Goal: Ask a question

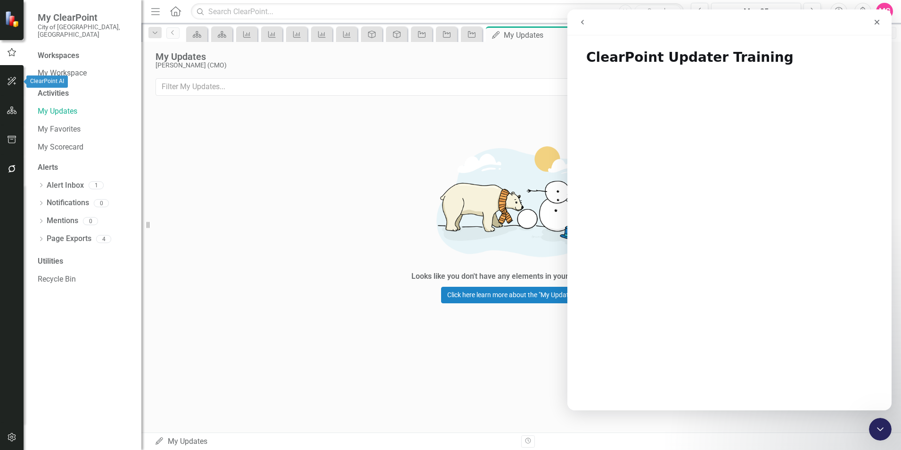
click at [14, 83] on icon "button" at bounding box center [12, 81] width 10 height 8
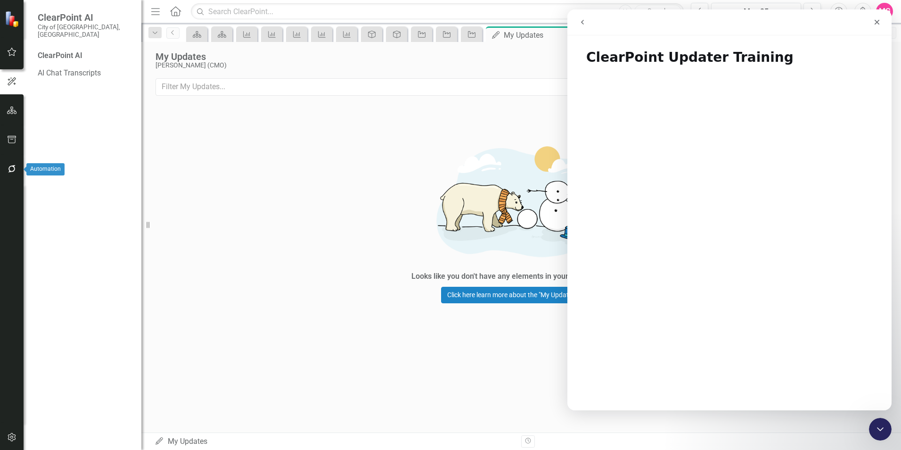
click at [8, 171] on icon "button" at bounding box center [12, 169] width 10 height 8
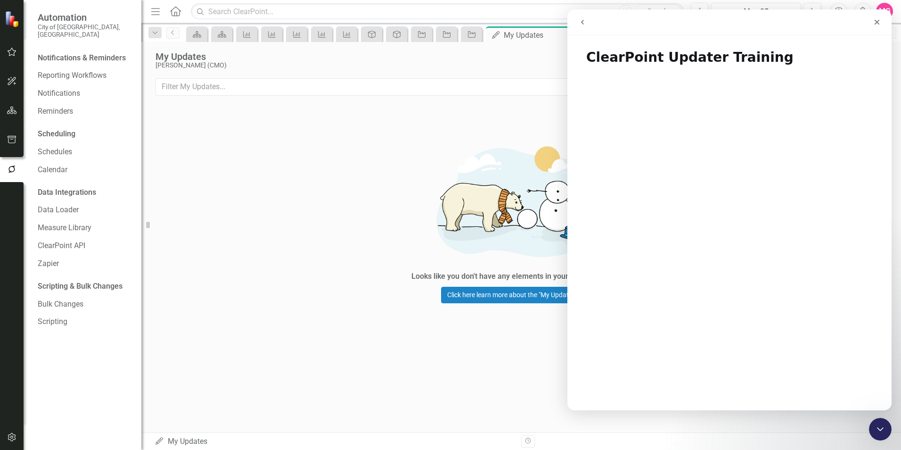
click at [589, 25] on button "go back" at bounding box center [583, 22] width 18 height 18
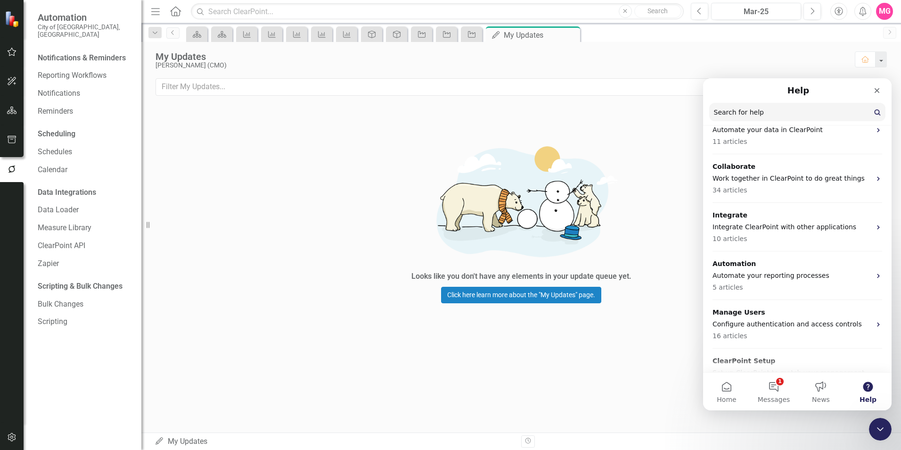
scroll to position [626, 0]
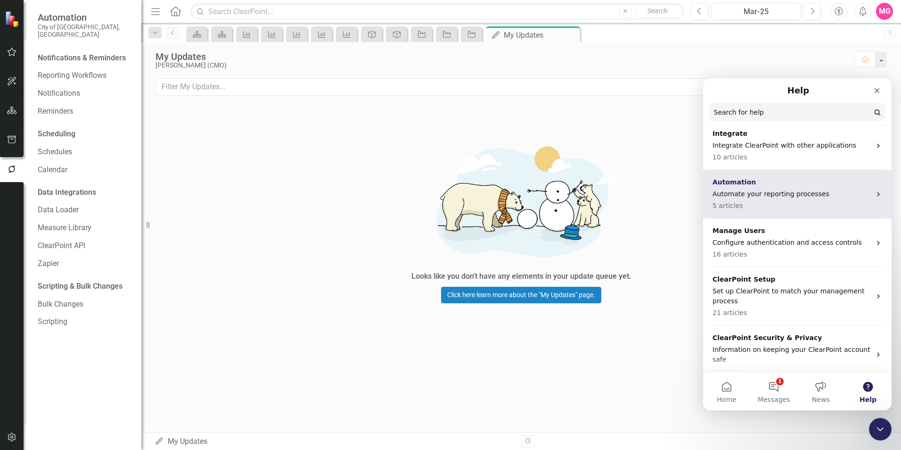
click at [599, 177] on div "Automation Automate your reporting processes 5 articles" at bounding box center [792, 193] width 158 height 33
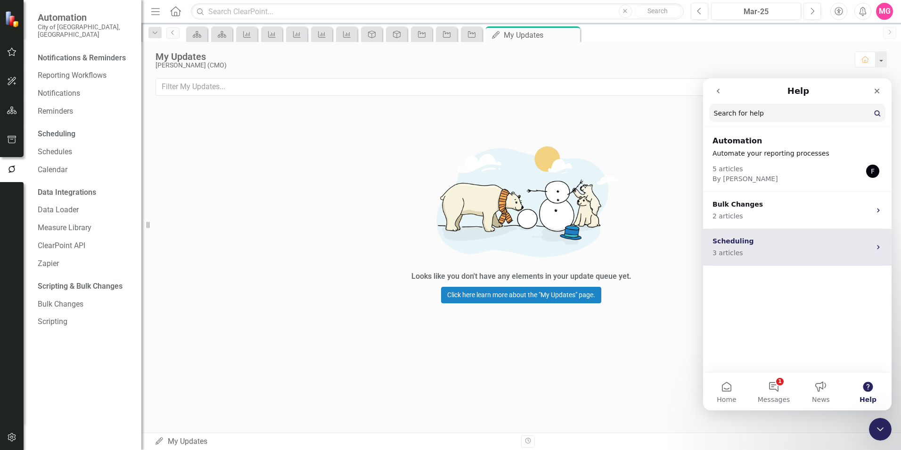
click at [599, 246] on p "Scheduling" at bounding box center [792, 241] width 158 height 10
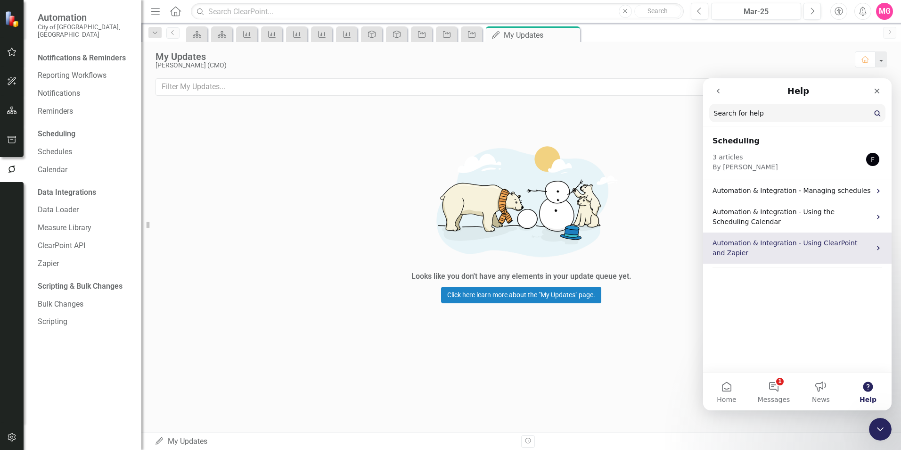
click at [599, 248] on p "Automation & Integration - Using ClearPoint and Zapier" at bounding box center [792, 248] width 158 height 20
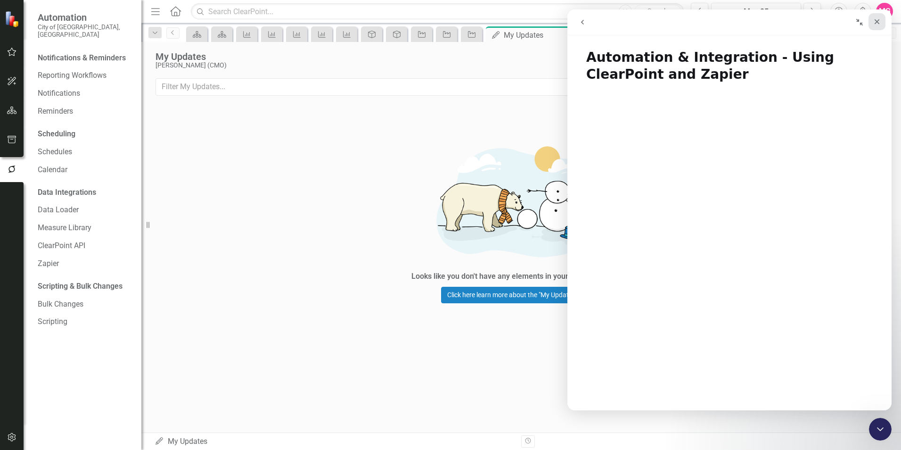
click at [599, 27] on div "Close" at bounding box center [877, 21] width 17 height 17
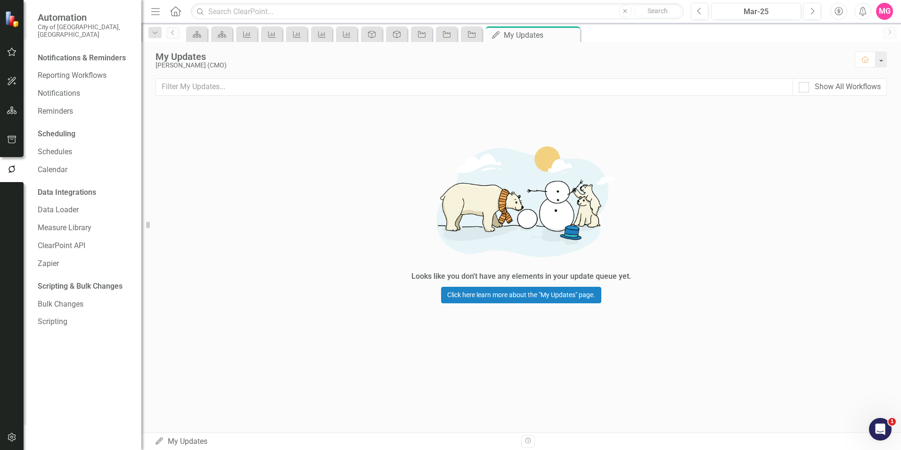
scroll to position [0, 0]
click at [599, 280] on div "Open Intercom Messenger" at bounding box center [879, 427] width 31 height 31
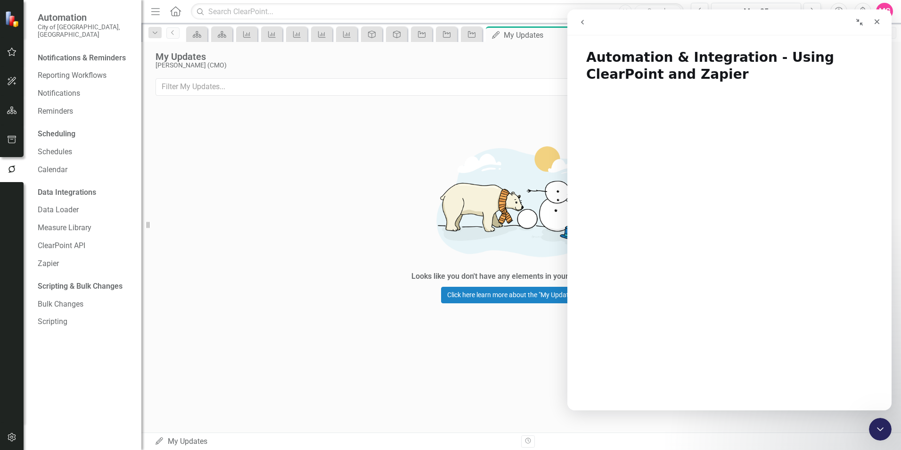
click at [583, 28] on button "go back" at bounding box center [583, 22] width 18 height 18
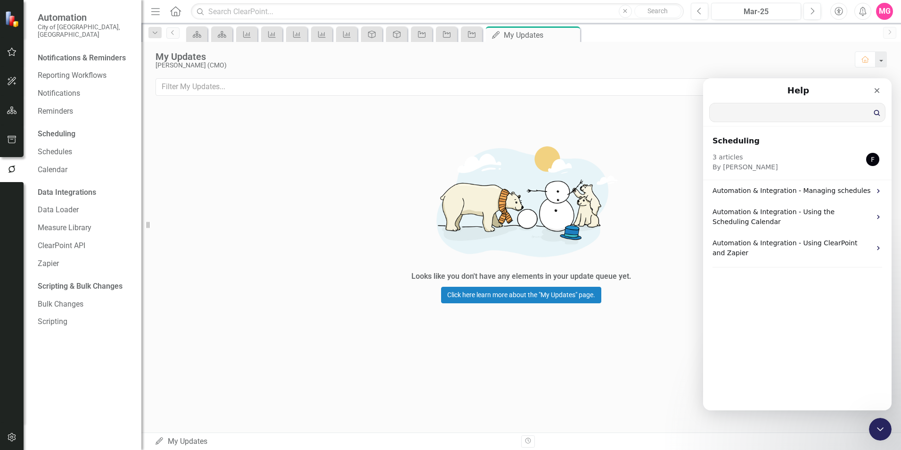
click at [599, 115] on input "Search for help" at bounding box center [797, 112] width 175 height 18
click at [599, 87] on div "Close" at bounding box center [877, 90] width 17 height 17
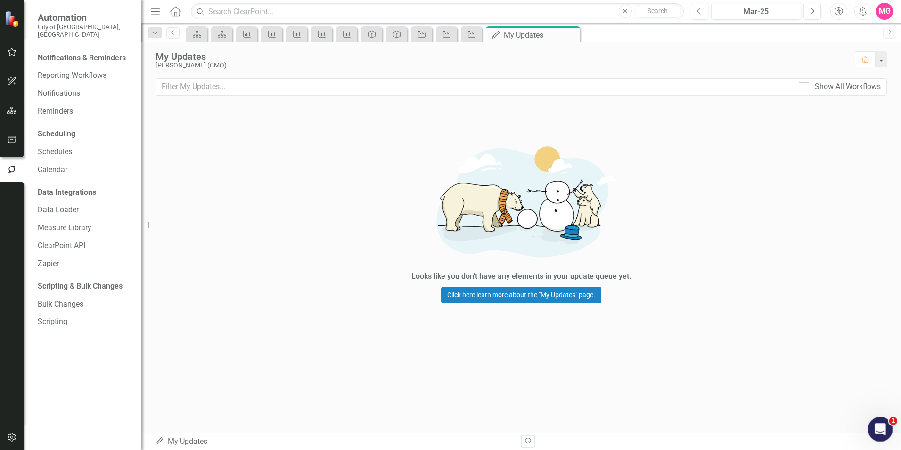
click at [599, 280] on div "Open Intercom Messenger" at bounding box center [879, 427] width 31 height 31
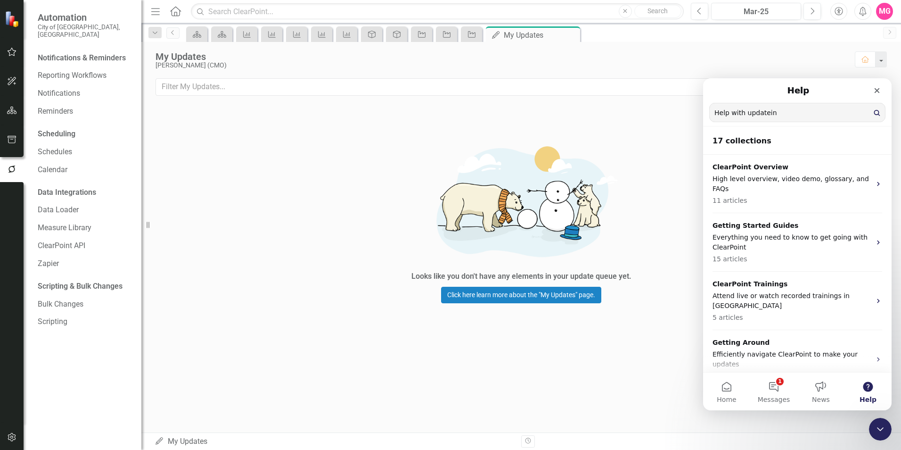
type input "Help with update"
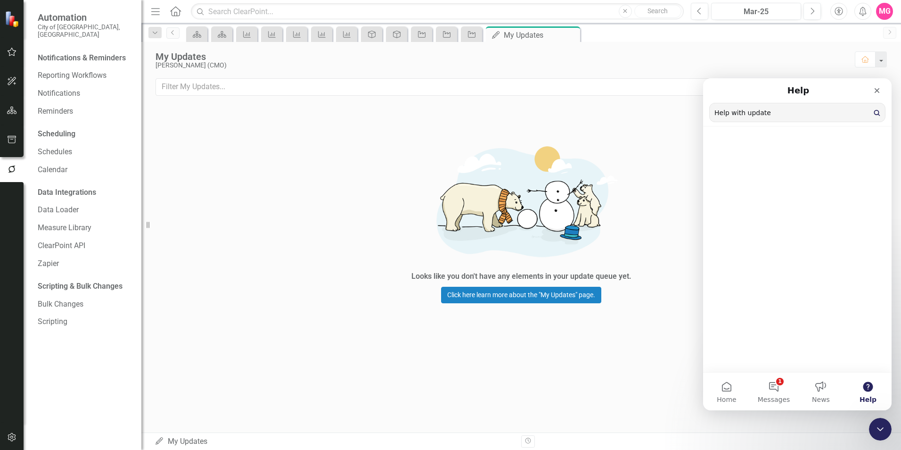
click at [599, 113] on input "Help with updatein" at bounding box center [797, 112] width 175 height 18
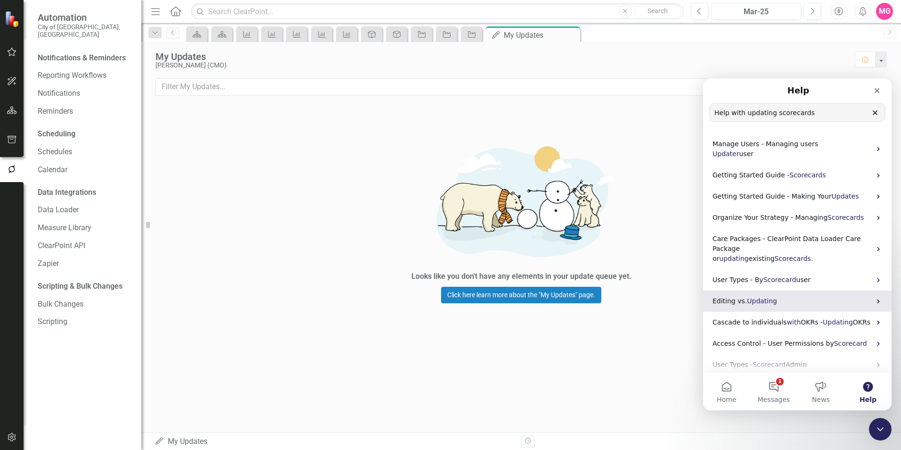
type input "Help with updating scorecards"
click at [599, 280] on p "Editing vs. Updating" at bounding box center [792, 301] width 158 height 10
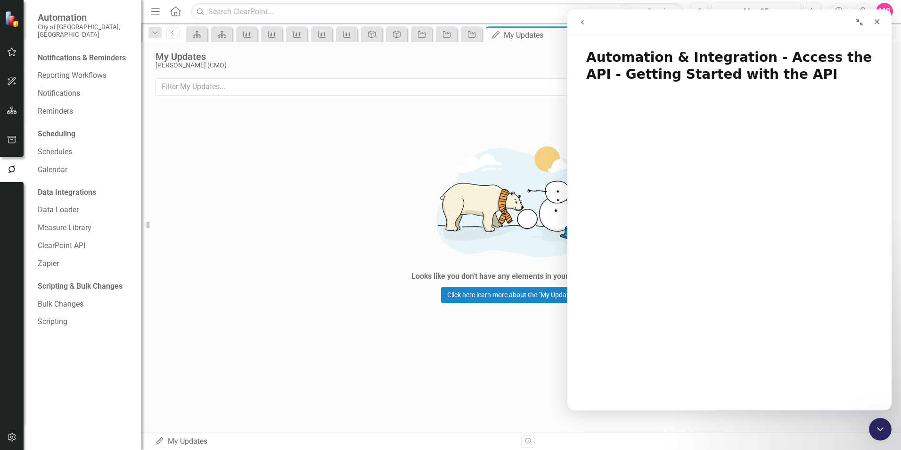
click at [583, 20] on icon "go back" at bounding box center [583, 22] width 8 height 8
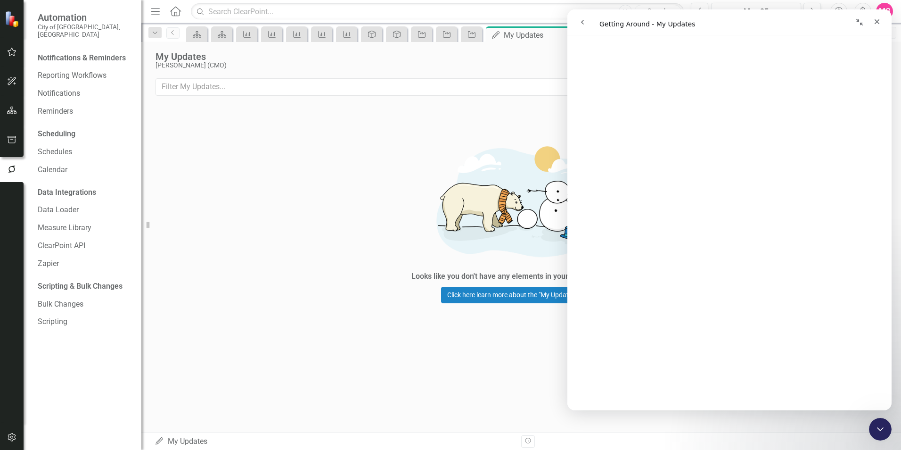
scroll to position [700, 0]
click at [584, 16] on button "go back" at bounding box center [583, 22] width 18 height 18
click at [586, 25] on icon "go back" at bounding box center [583, 22] width 8 height 8
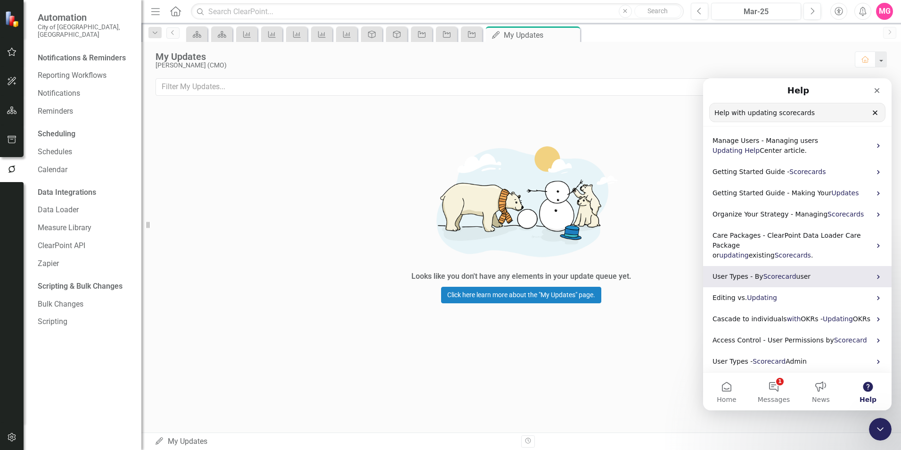
scroll to position [0, 0]
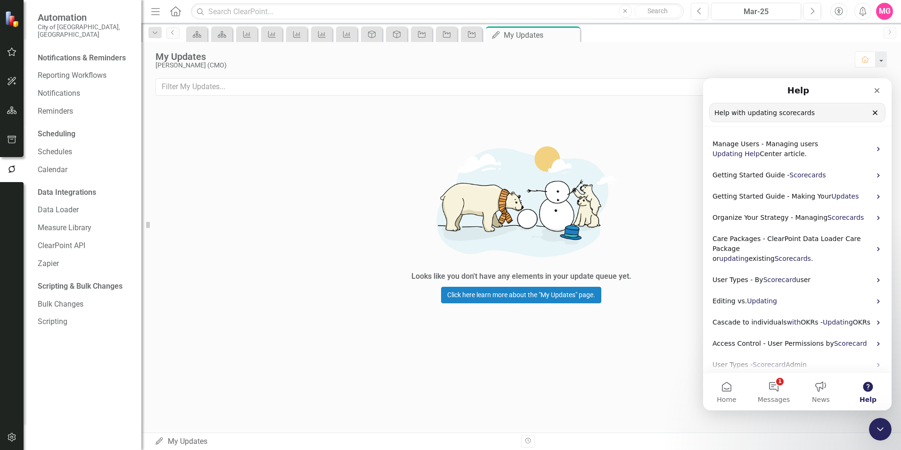
click at [599, 115] on icon "Clear" at bounding box center [876, 113] width 8 height 8
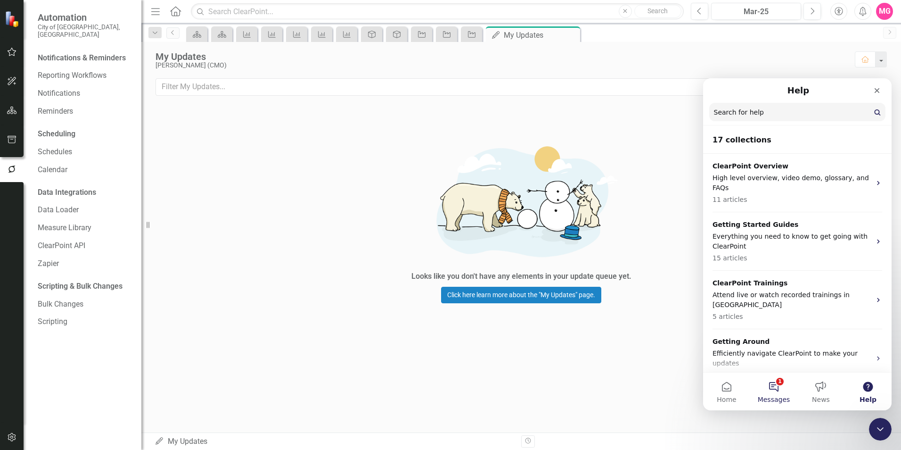
click at [599, 280] on button "1 Messages" at bounding box center [774, 391] width 47 height 38
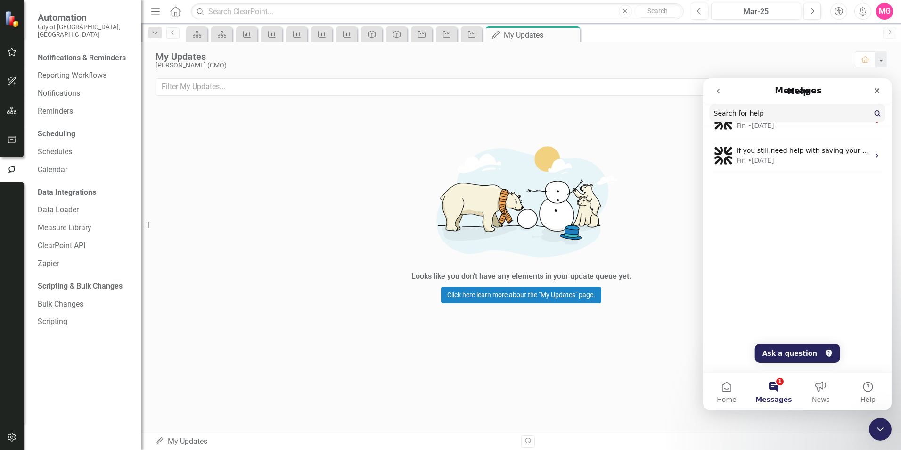
click at [599, 121] on input "Search for help" at bounding box center [798, 113] width 176 height 18
type input "Am"
click at [599, 280] on button "Ask a question" at bounding box center [797, 353] width 85 height 19
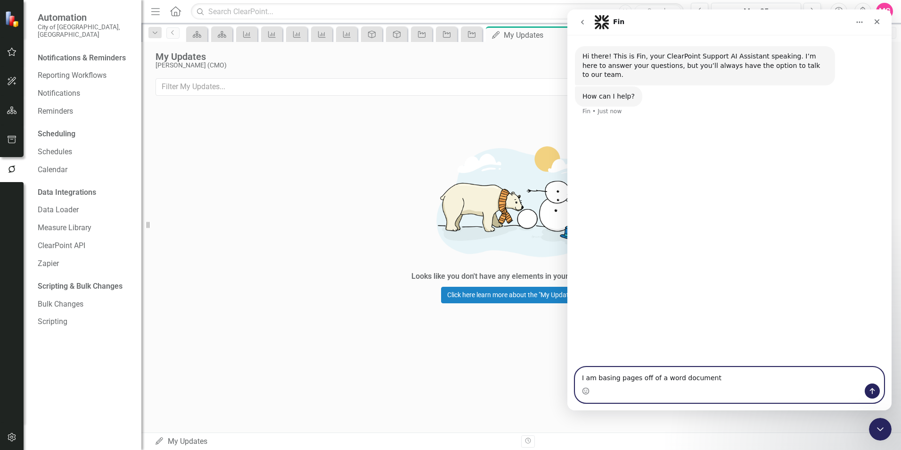
click at [599, 280] on textarea "I am basing pages off of a word document" at bounding box center [730, 375] width 308 height 16
type textarea "I am basing pages off of a word document is there a way for me to upload the wo…"
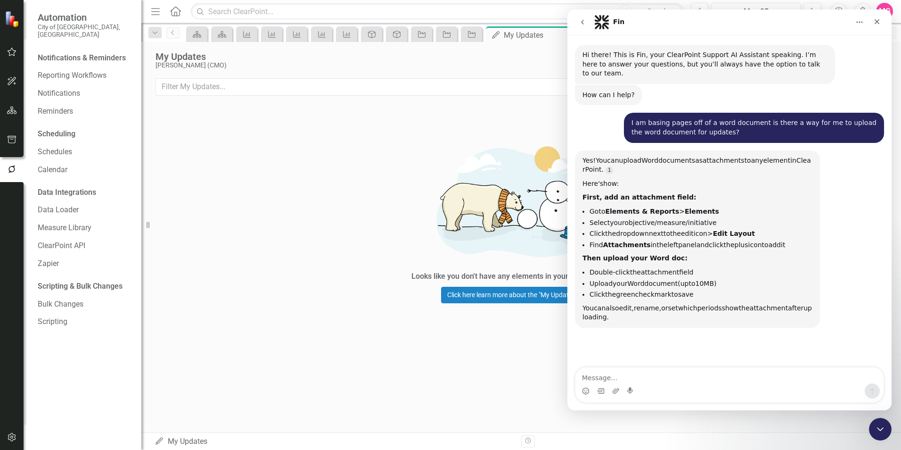
scroll to position [73, 0]
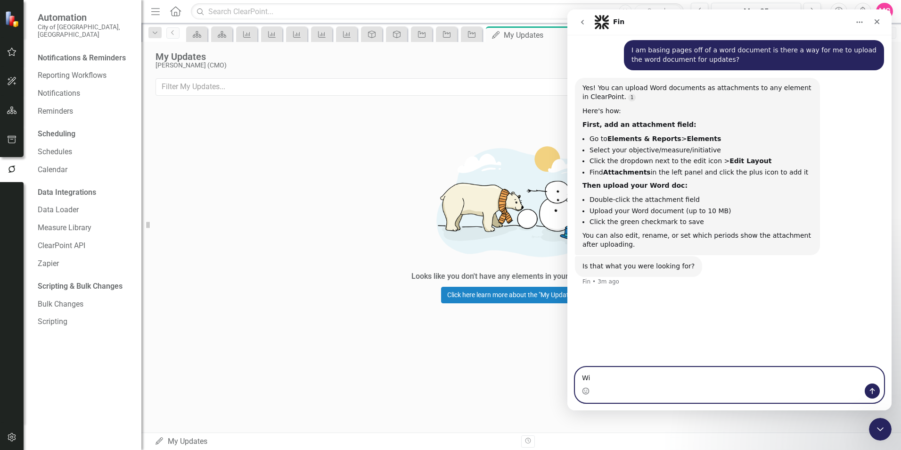
type textarea "W"
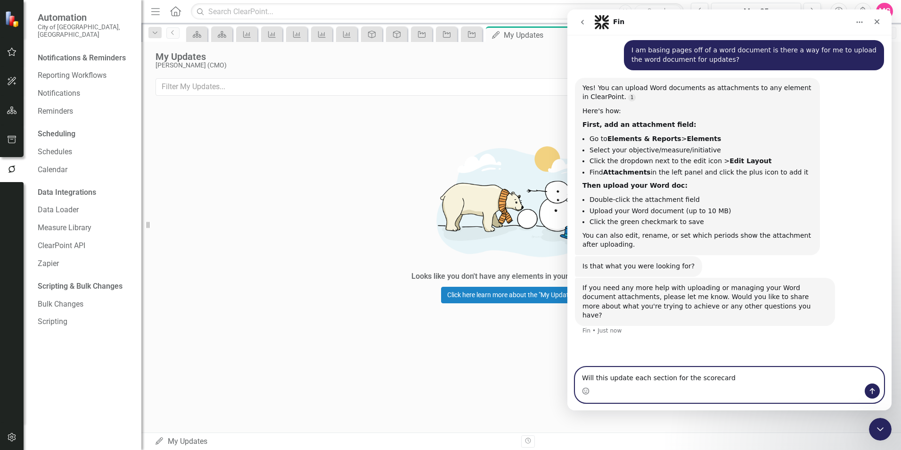
type textarea "Will this update each section for the scorecard?"
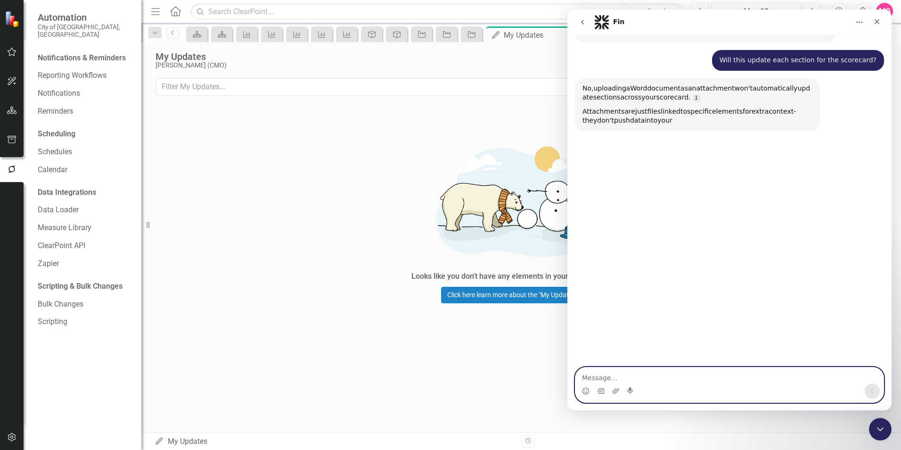
scroll to position [356, 0]
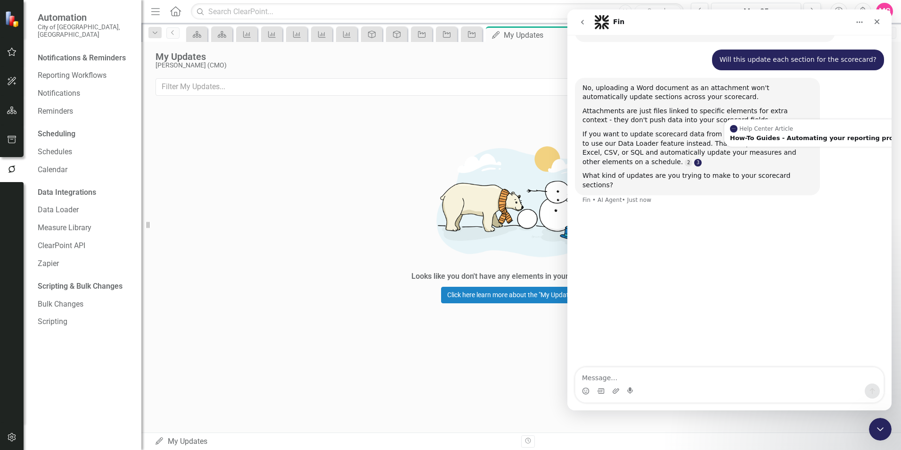
click at [599, 159] on link "Source reference 9324865:" at bounding box center [698, 163] width 8 height 8
click at [599, 135] on div "Automation & Integration - Data Loader" at bounding box center [809, 138] width 138 height 6
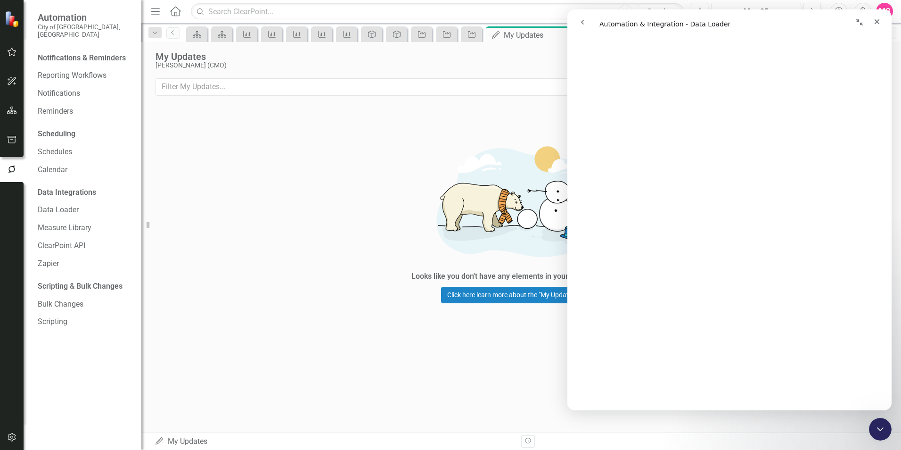
scroll to position [338, 0]
click at [54, 207] on link "Data Loader" at bounding box center [85, 210] width 94 height 11
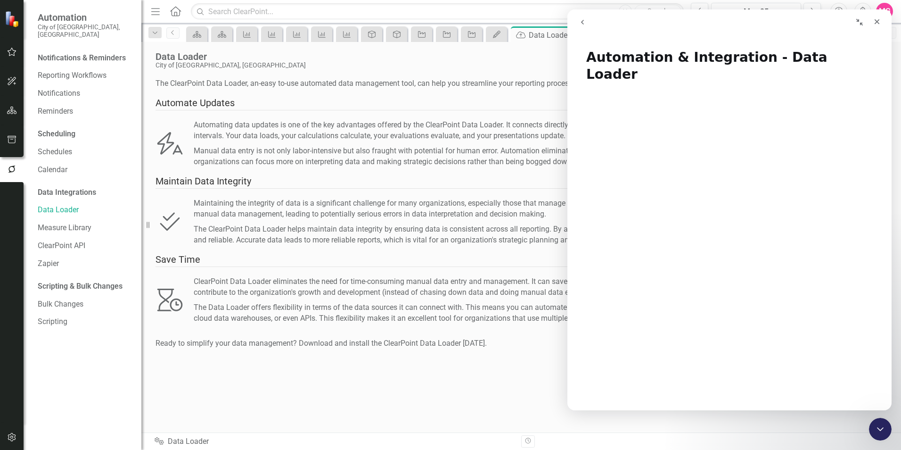
click at [325, 223] on div "Maintaining the integrity of data is a significant challenge for many organizat…" at bounding box center [541, 222] width 694 height 48
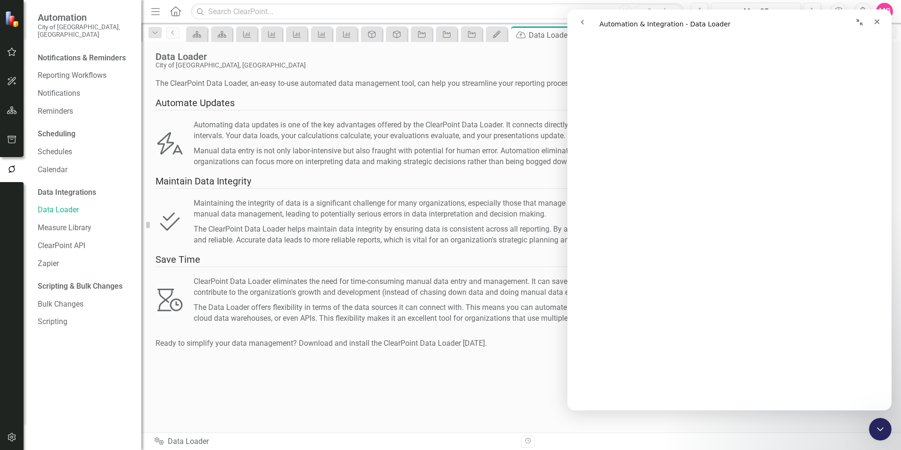
scroll to position [2423, 0]
click at [69, 299] on link "Bulk Changes" at bounding box center [85, 304] width 94 height 11
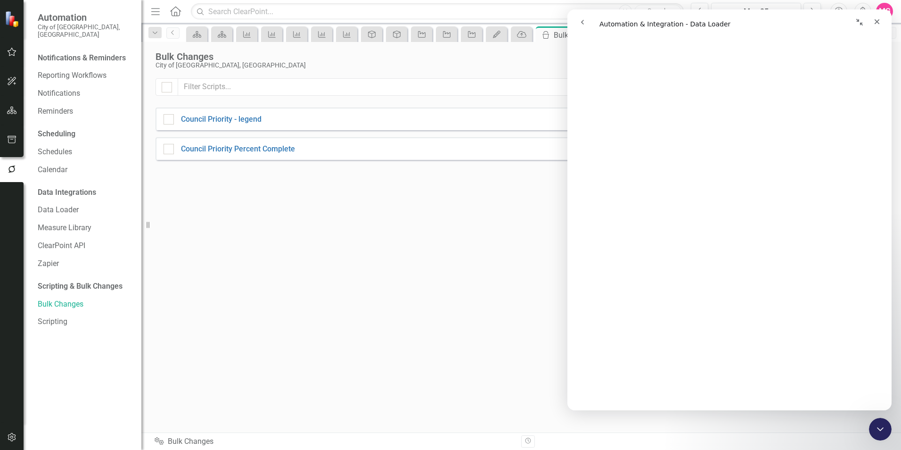
click at [207, 347] on div "Show Deleted Add Council Priority - legend Last Run about 1 month ago Run Scrip…" at bounding box center [522, 249] width 732 height 342
click at [83, 288] on div "Scripting & Bulk Changes" at bounding box center [85, 288] width 94 height 18
click at [73, 281] on div "Scripting & Bulk Changes" at bounding box center [80, 286] width 85 height 11
click at [61, 281] on div "Scripting & Bulk Changes" at bounding box center [80, 286] width 85 height 11
click at [351, 302] on div "Show Deleted Add Council Priority - legend Last Run about 1 month ago Run Scrip…" at bounding box center [522, 249] width 732 height 342
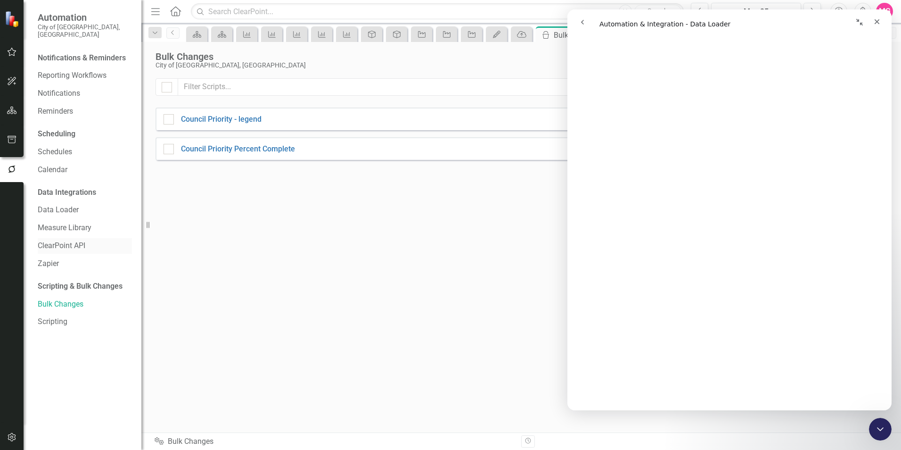
click at [68, 240] on link "ClearPoint API" at bounding box center [85, 245] width 94 height 11
